Goal: Find specific page/section

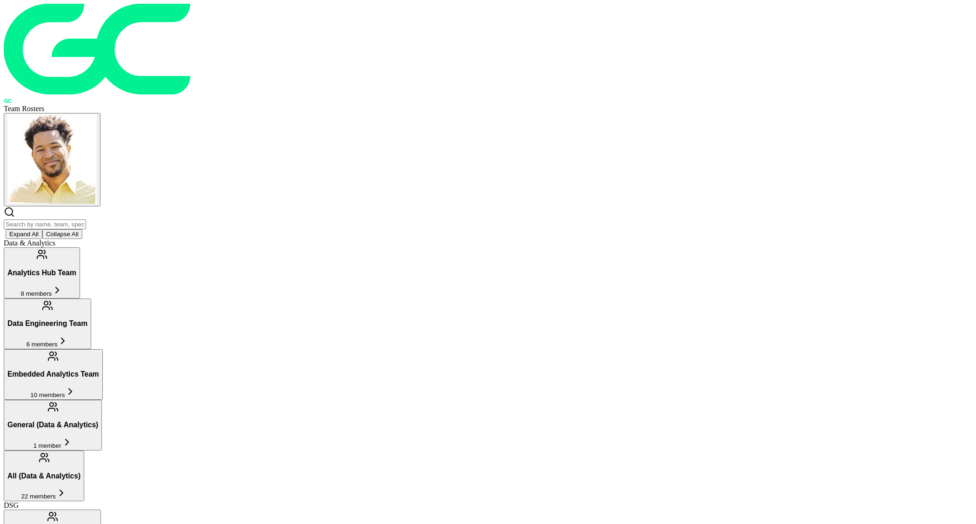
scroll to position [533, 0]
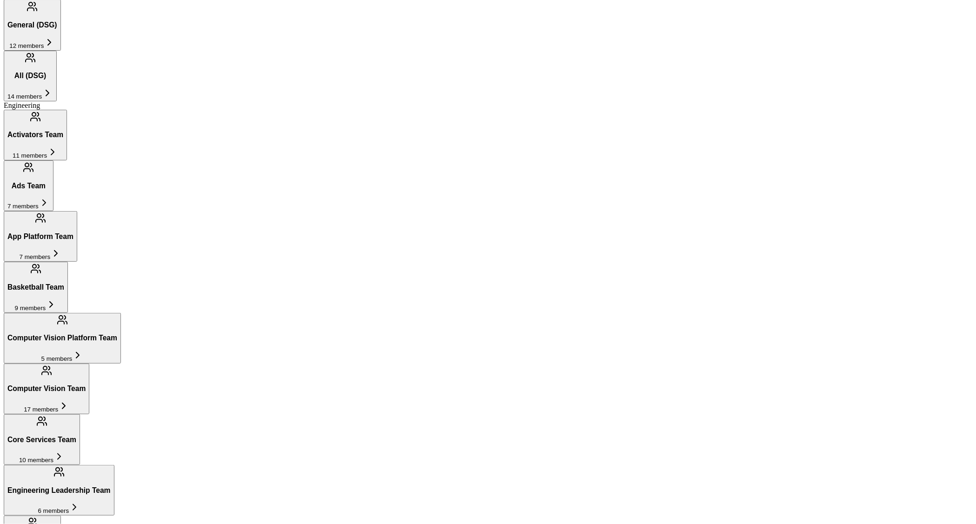
scroll to position [202, 0]
type input "revenue"
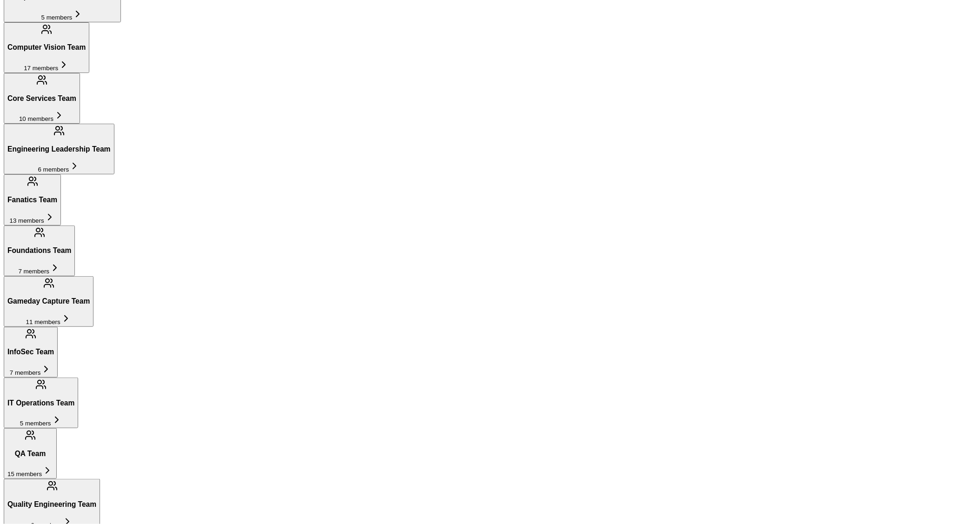
scroll to position [0, 0]
